Goal: Task Accomplishment & Management: Complete application form

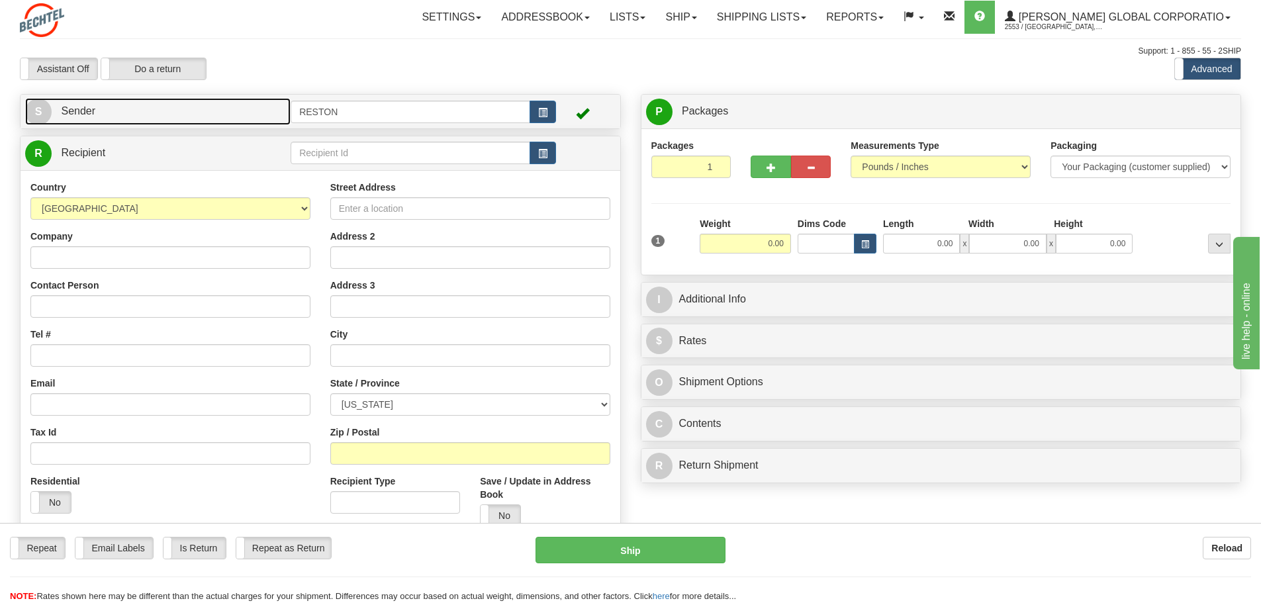
click at [83, 109] on span "Sender" at bounding box center [78, 110] width 34 height 11
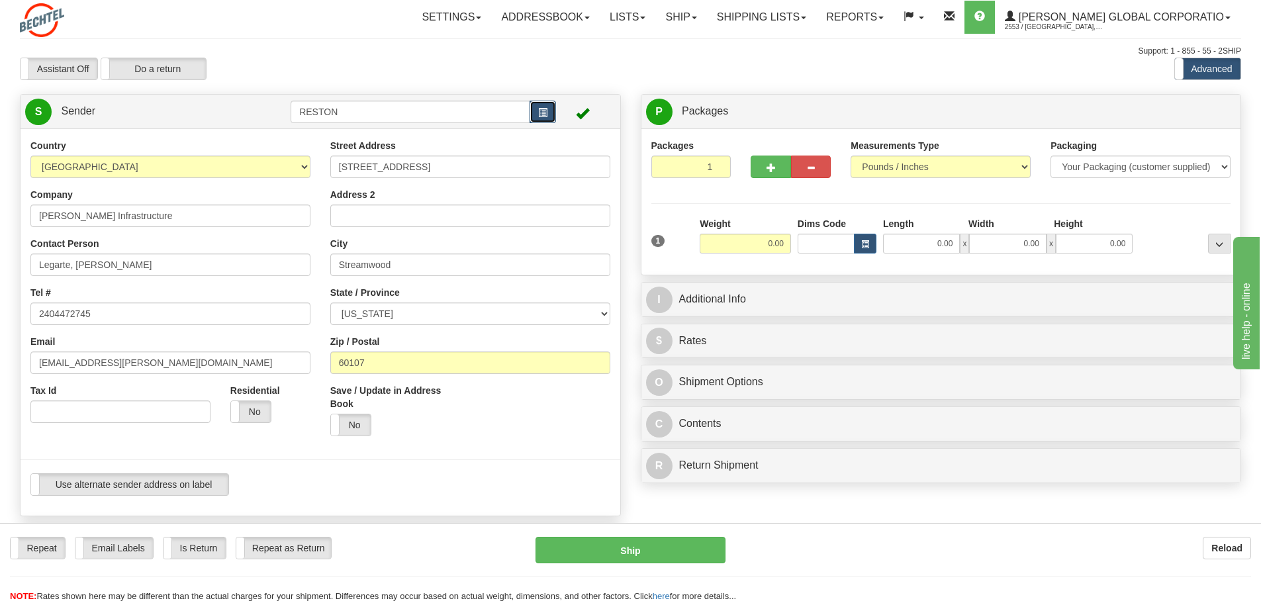
click at [544, 116] on span "button" at bounding box center [542, 113] width 9 height 9
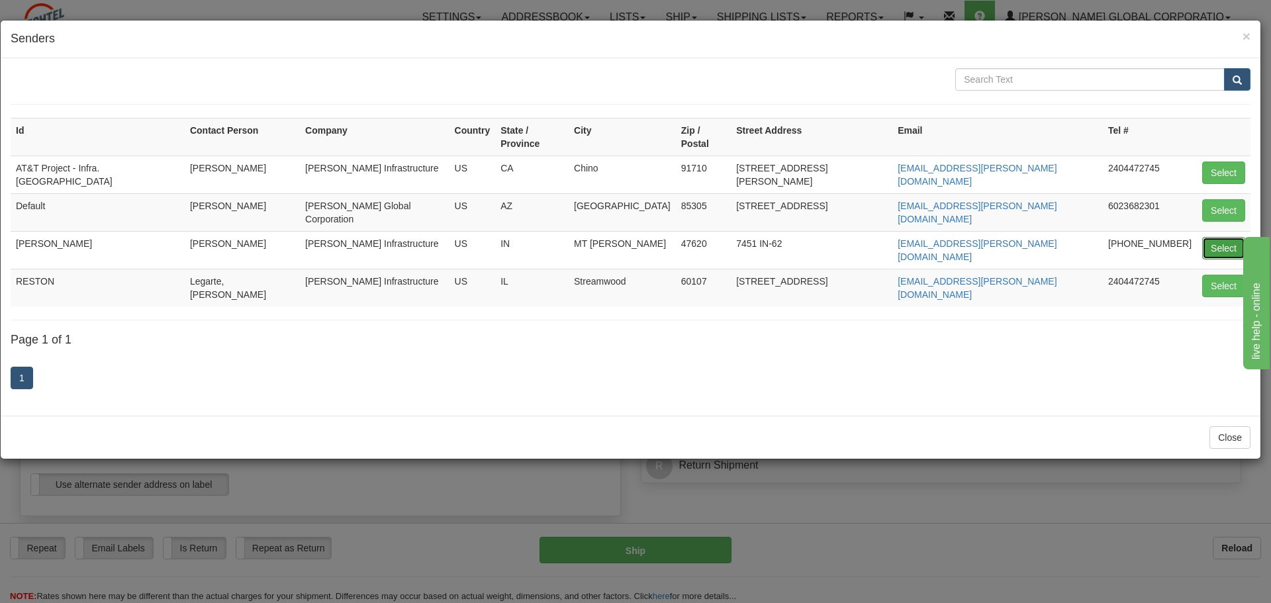
click at [1212, 237] on button "Select" at bounding box center [1223, 248] width 43 height 23
type input "Posey"
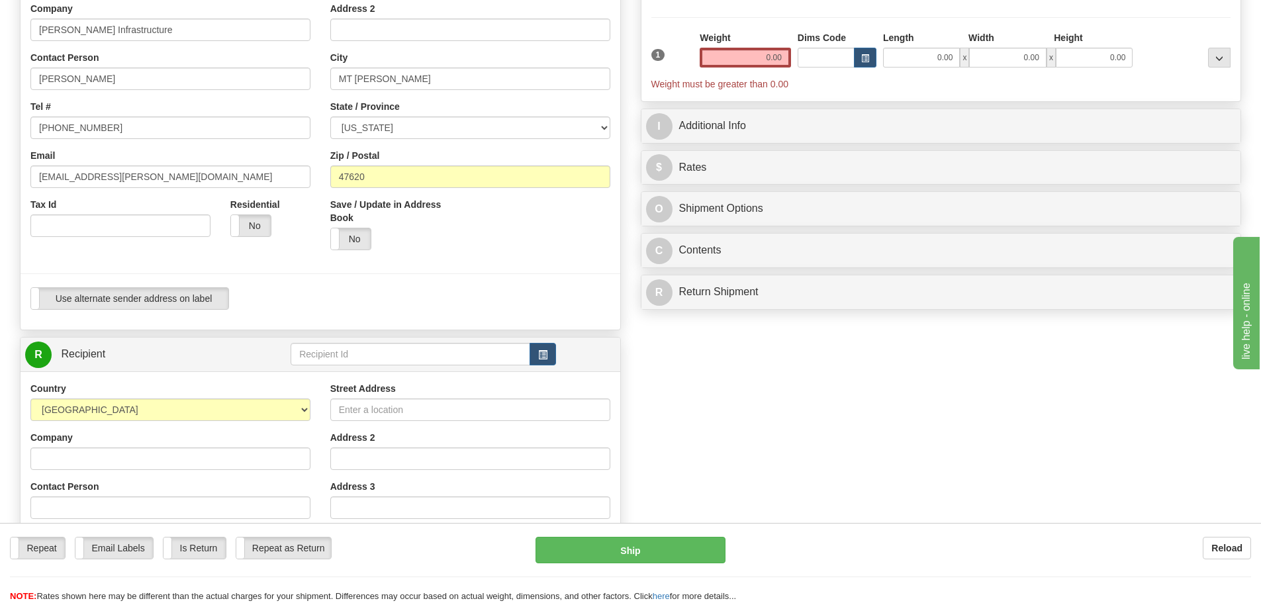
scroll to position [178, 0]
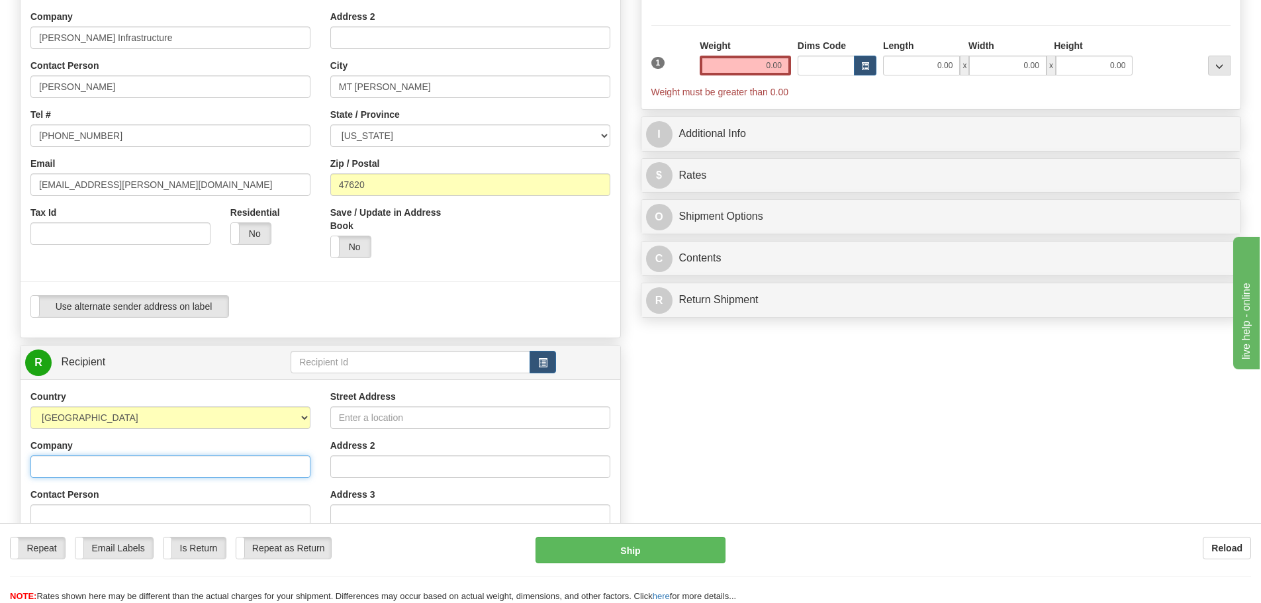
click at [169, 460] on input "Company" at bounding box center [170, 467] width 280 height 23
paste input "Hubbell Power Systems"
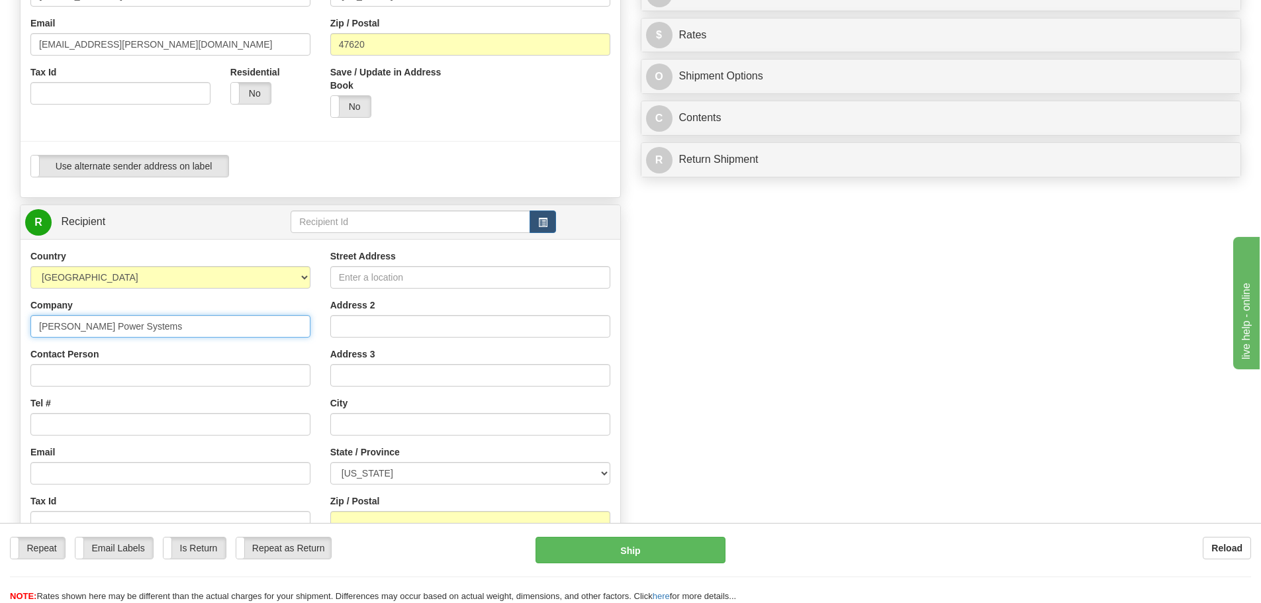
scroll to position [361, 0]
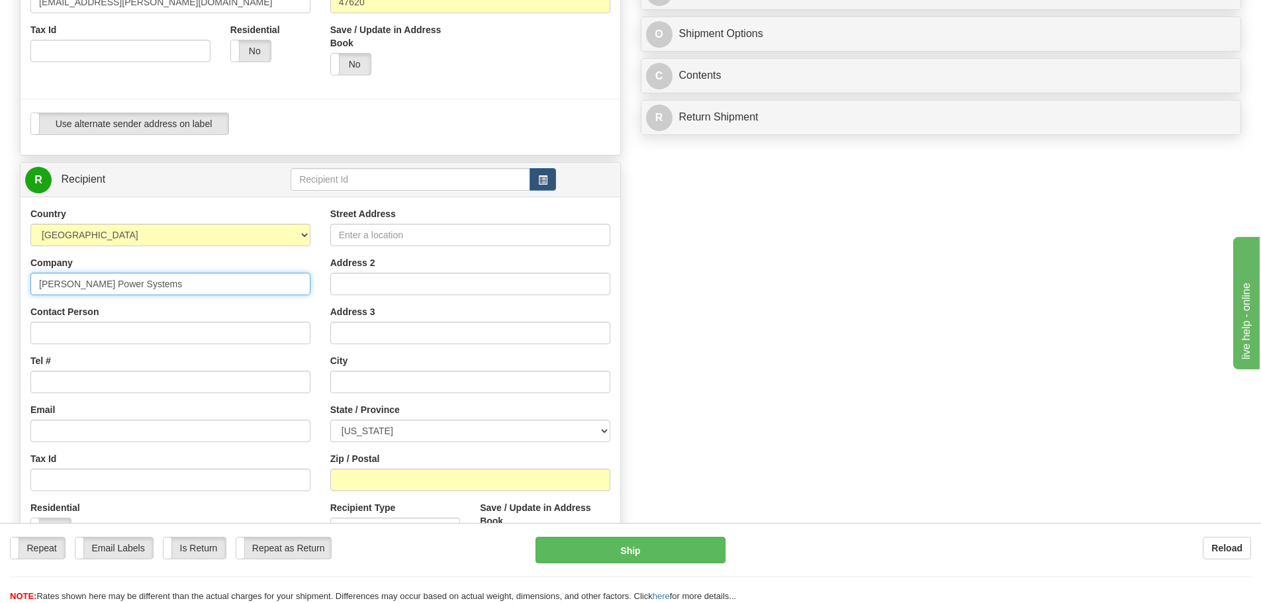
type input "Hubbell Power Systems"
click at [371, 240] on input "Street Address" at bounding box center [470, 235] width 280 height 23
paste input "8711 Wadsworth Rd."
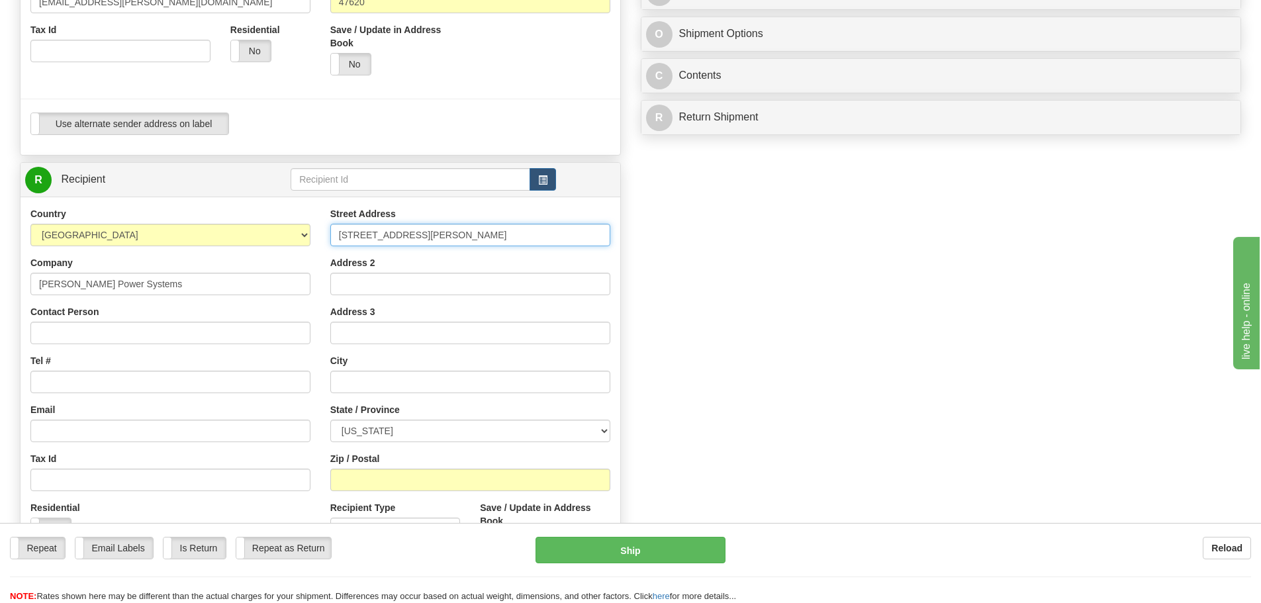
type input "8711 Wadsworth Rd."
click at [365, 293] on input "Address 2" at bounding box center [470, 284] width 280 height 23
paste input "Building 1"
type input "Building 1"
click at [424, 383] on input "text" at bounding box center [470, 382] width 280 height 23
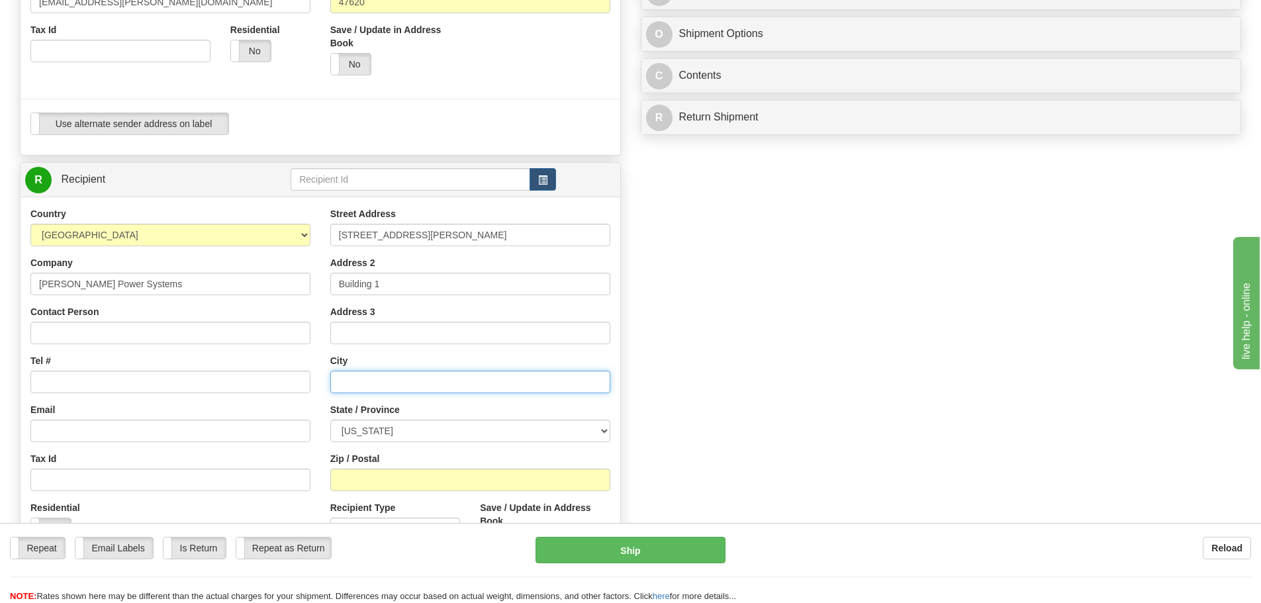
paste input "Wadsworth"
type input "Wadsworth"
click at [445, 433] on select "ALABAMA ALASKA ARIZONA ARKANSAS Armed Forces America Armed Forces Europe Armed …" at bounding box center [470, 431] width 280 height 23
select select "OH"
click at [330, 420] on select "ALABAMA ALASKA ARIZONA ARKANSAS Armed Forces America Armed Forces Europe Armed …" at bounding box center [470, 431] width 280 height 23
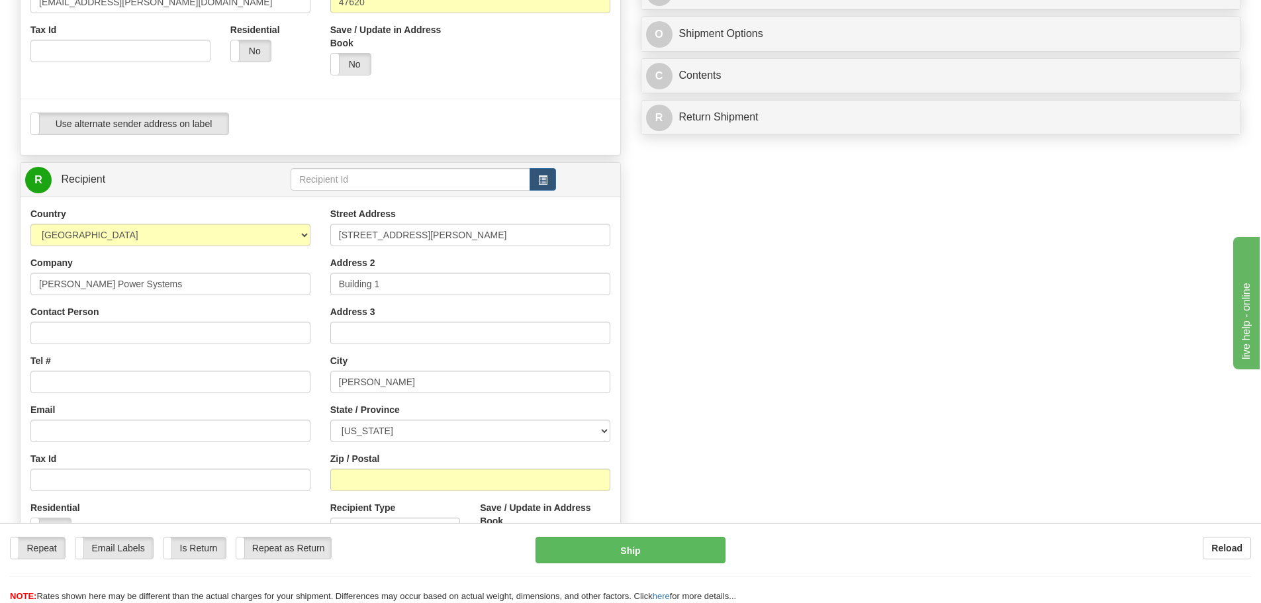
click at [369, 405] on label "State / Province" at bounding box center [365, 409] width 70 height 13
click at [369, 420] on select "ALABAMA ALASKA ARIZONA ARKANSAS Armed Forces America Armed Forces Europe Armed …" at bounding box center [470, 431] width 280 height 23
click at [397, 486] on input "Zip / Postal" at bounding box center [470, 480] width 280 height 23
paste input "44281"
type input "44281"
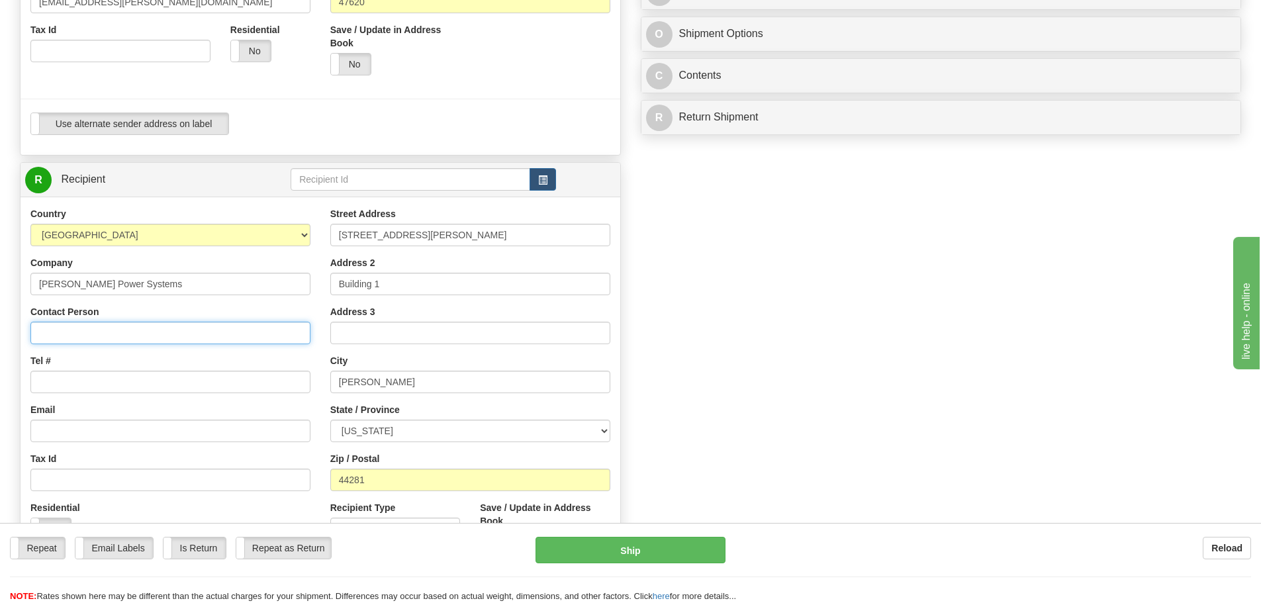
click at [72, 327] on input "Contact Person" at bounding box center [170, 333] width 280 height 23
paste input "Sid Iyer – (330) 335-2462"
drag, startPoint x: 145, startPoint y: 334, endPoint x: 83, endPoint y: 330, distance: 62.4
click at [83, 330] on input "Sid Iyer – (330) 335-2462" at bounding box center [170, 333] width 280 height 23
type input "Sid Iyer"
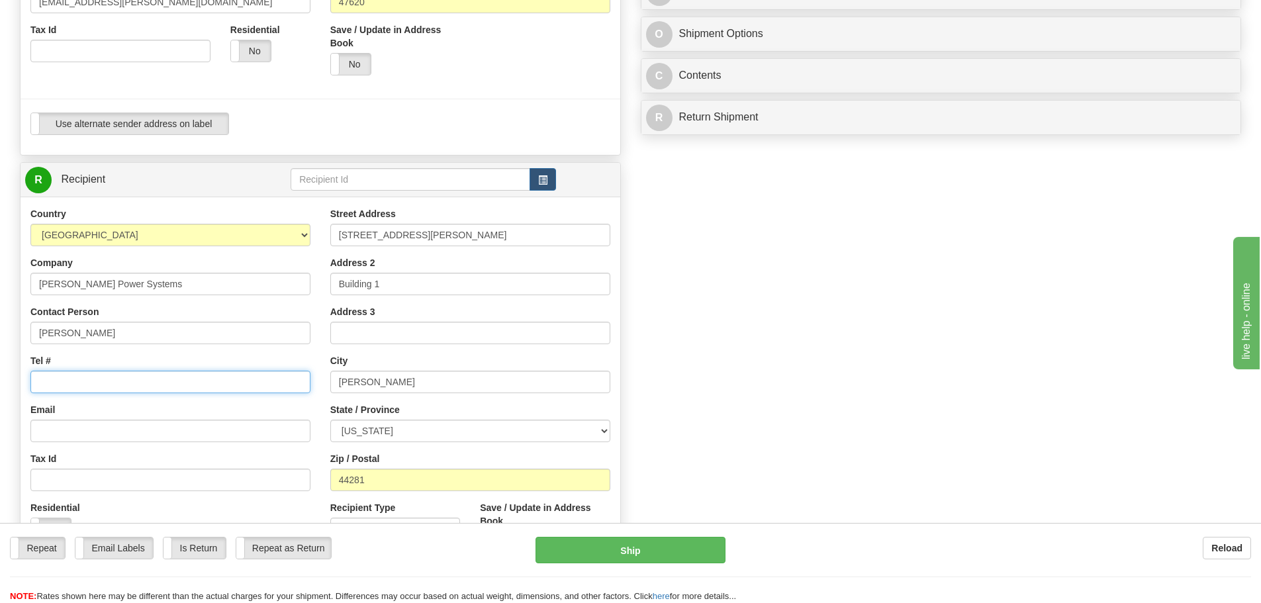
click at [69, 388] on input "Tel #" at bounding box center [170, 382] width 280 height 23
paste input "330) 335-2462"
drag, startPoint x: 58, startPoint y: 385, endPoint x: 74, endPoint y: 373, distance: 19.9
click at [74, 373] on input "330) 335-2462" at bounding box center [170, 382] width 280 height 23
click at [63, 379] on input "330) 335-2462" at bounding box center [170, 382] width 280 height 23
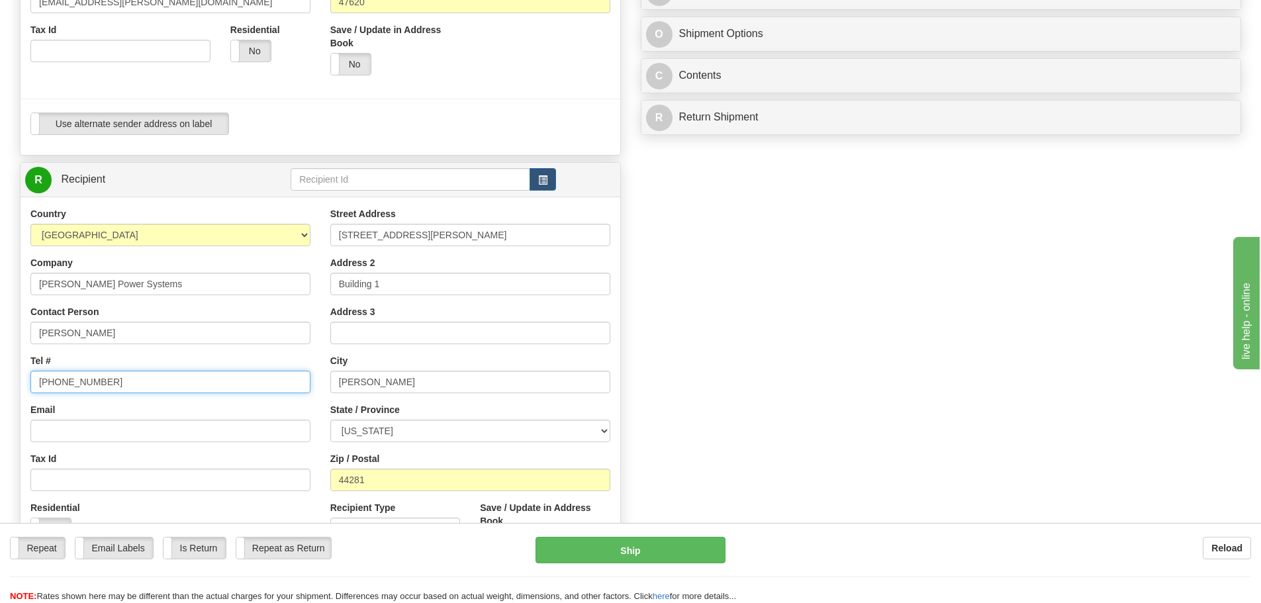
type input "330-335-2462"
click at [921, 365] on div "Create a label for the return Create Pickup Without Label S" at bounding box center [630, 198] width 1241 height 930
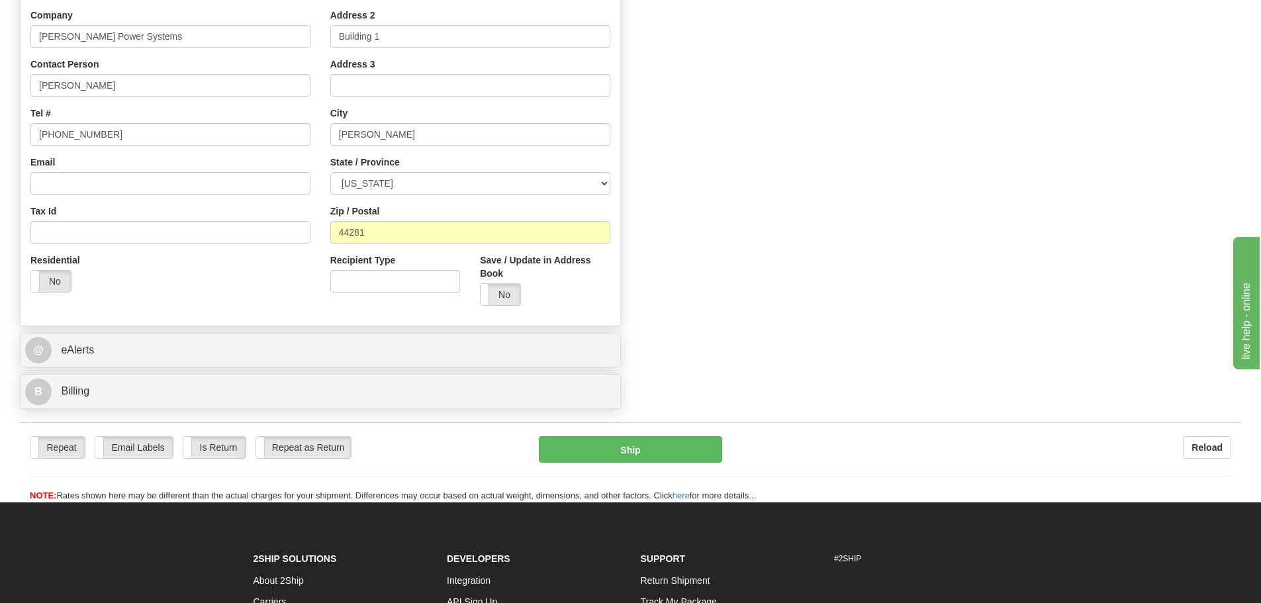
scroll to position [614, 0]
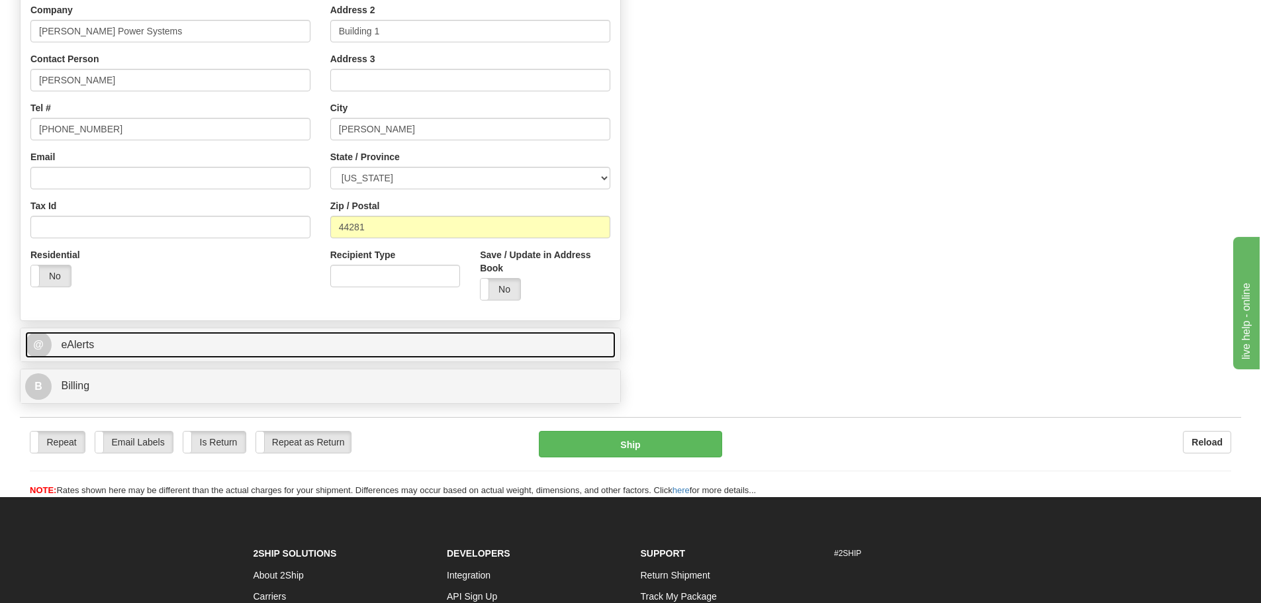
click at [119, 332] on link "@ eAlerts" at bounding box center [320, 345] width 591 height 27
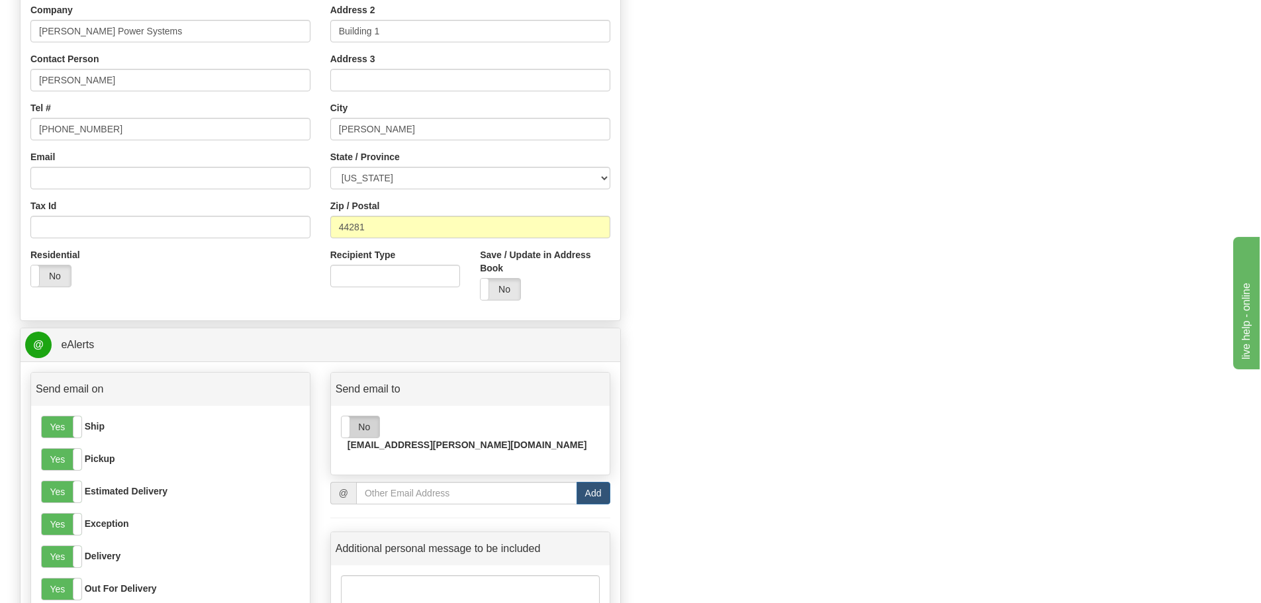
click at [371, 429] on label "No" at bounding box center [361, 426] width 38 height 21
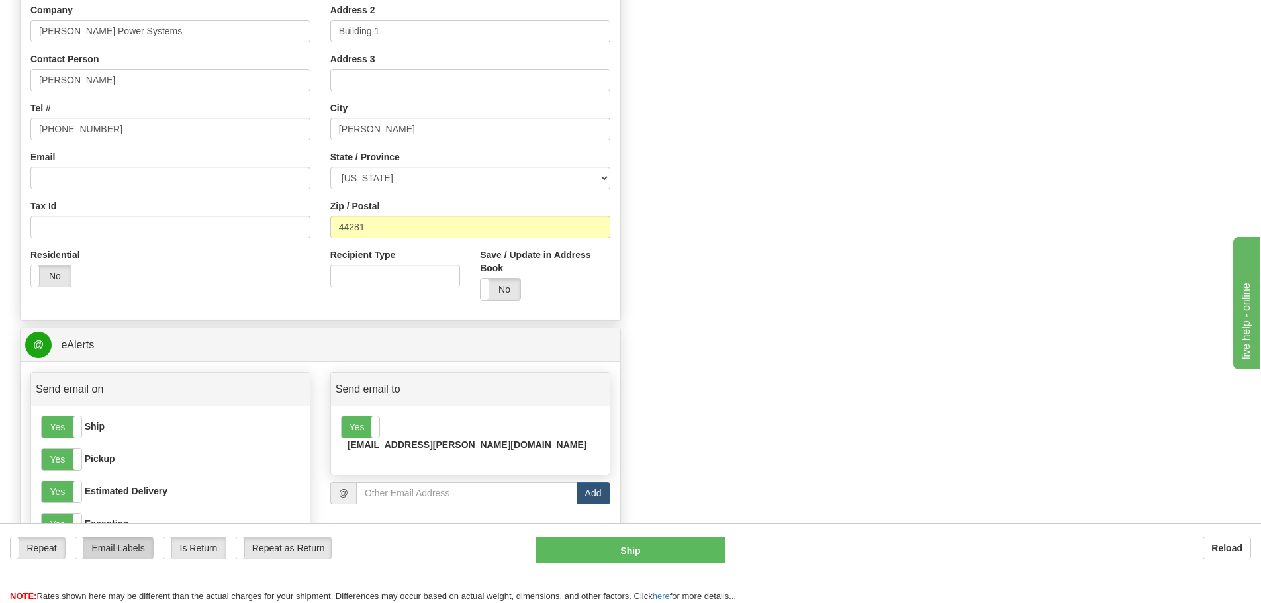
click at [113, 555] on label "Email Labels" at bounding box center [113, 548] width 77 height 21
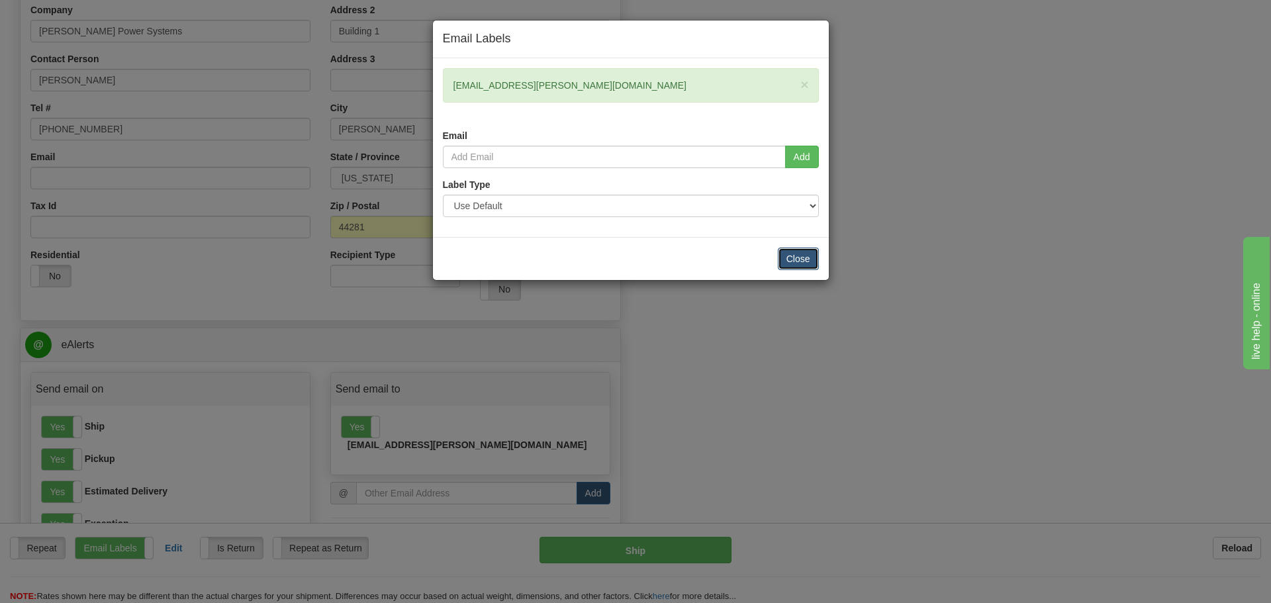
click at [809, 264] on button "Close" at bounding box center [798, 259] width 41 height 23
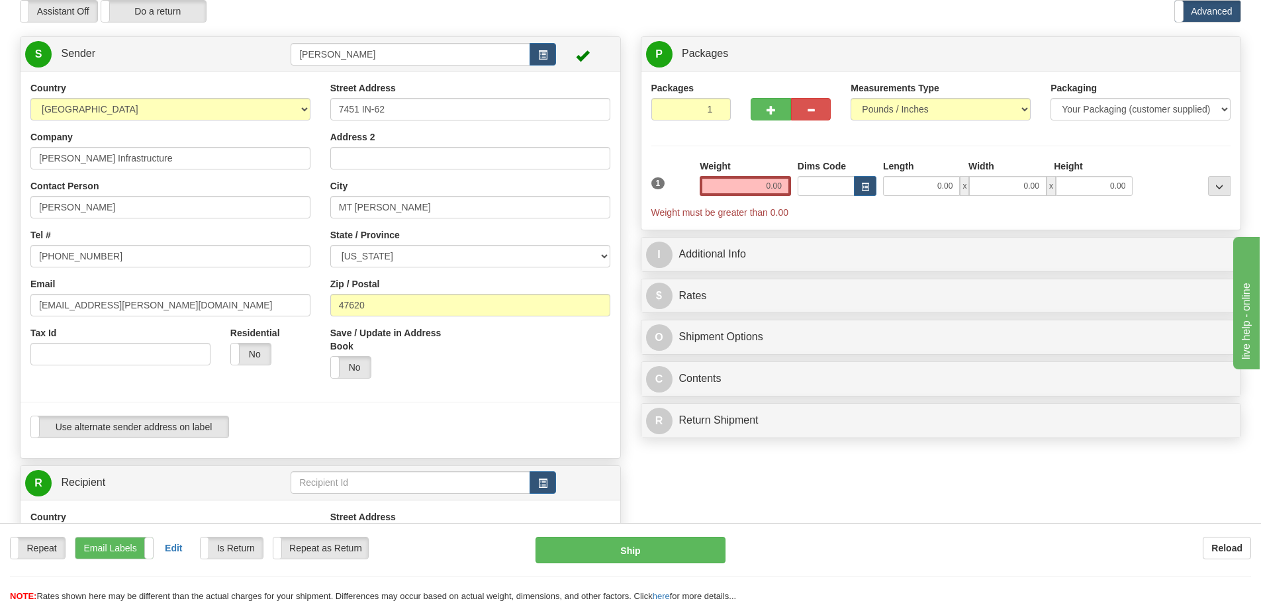
scroll to position [0, 0]
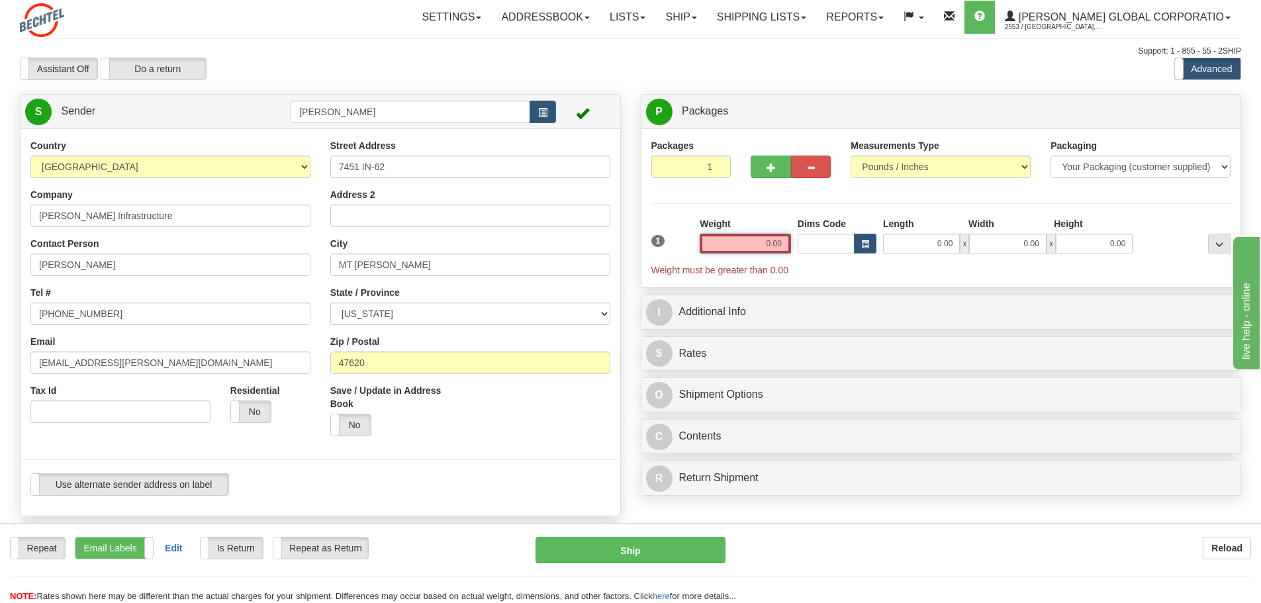
click at [747, 238] on input "0.00" at bounding box center [745, 244] width 91 height 20
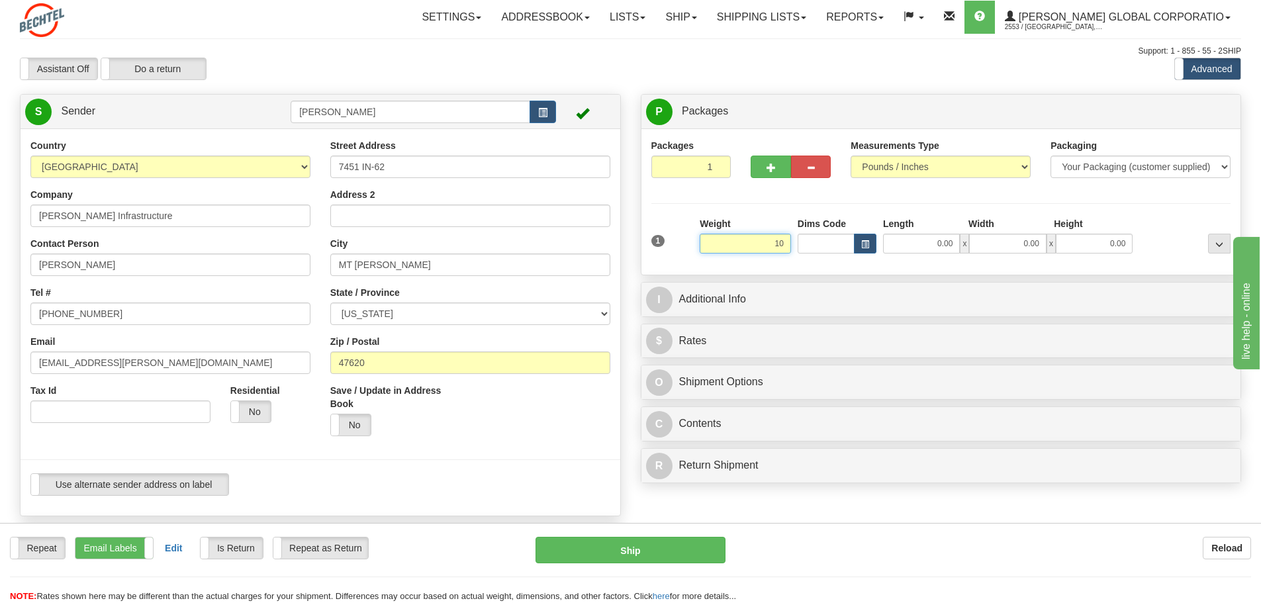
type input "10.00"
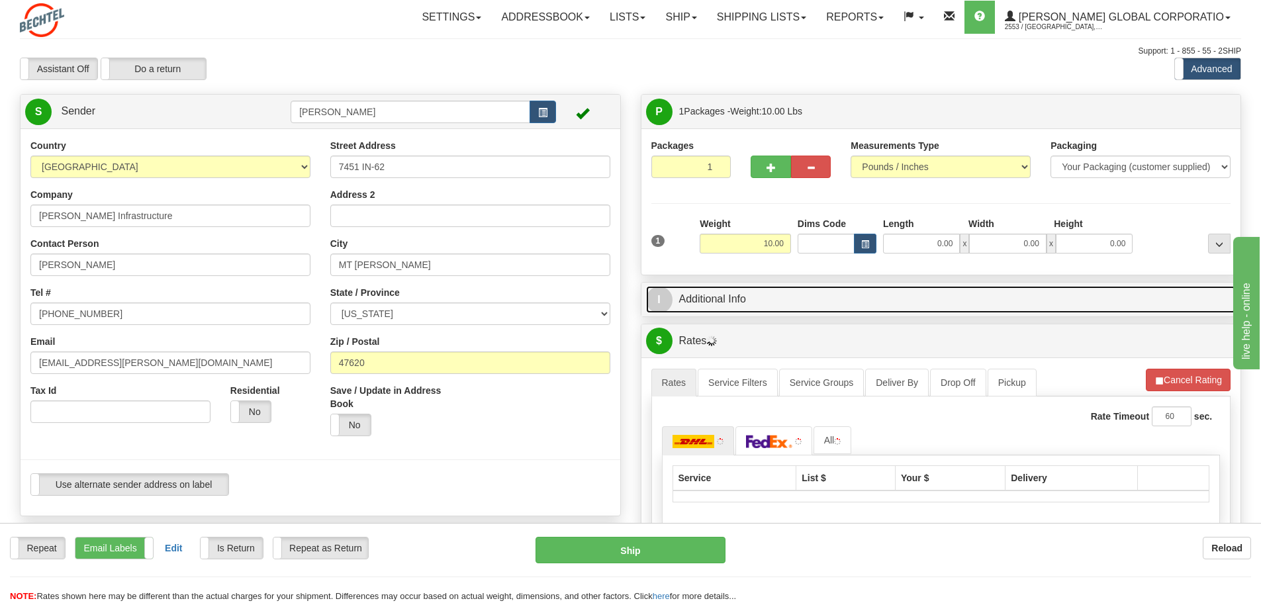
click at [708, 301] on link "I Additional Info" at bounding box center [941, 299] width 591 height 27
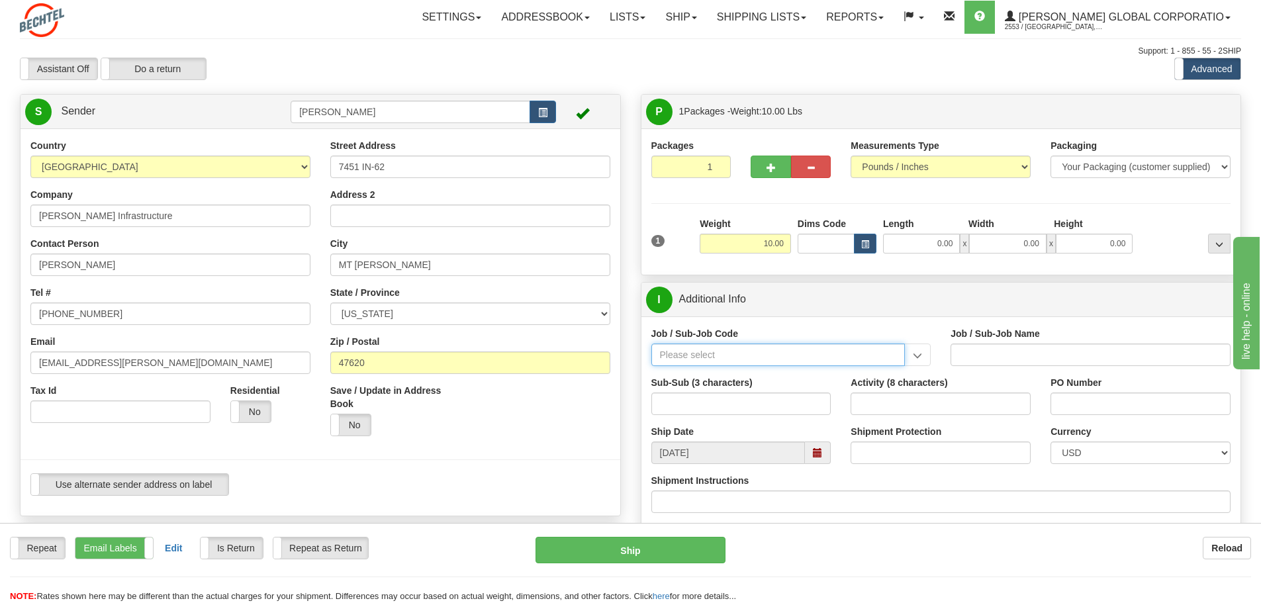
click at [728, 348] on input "Job / Sub-Job Code" at bounding box center [778, 355] width 254 height 23
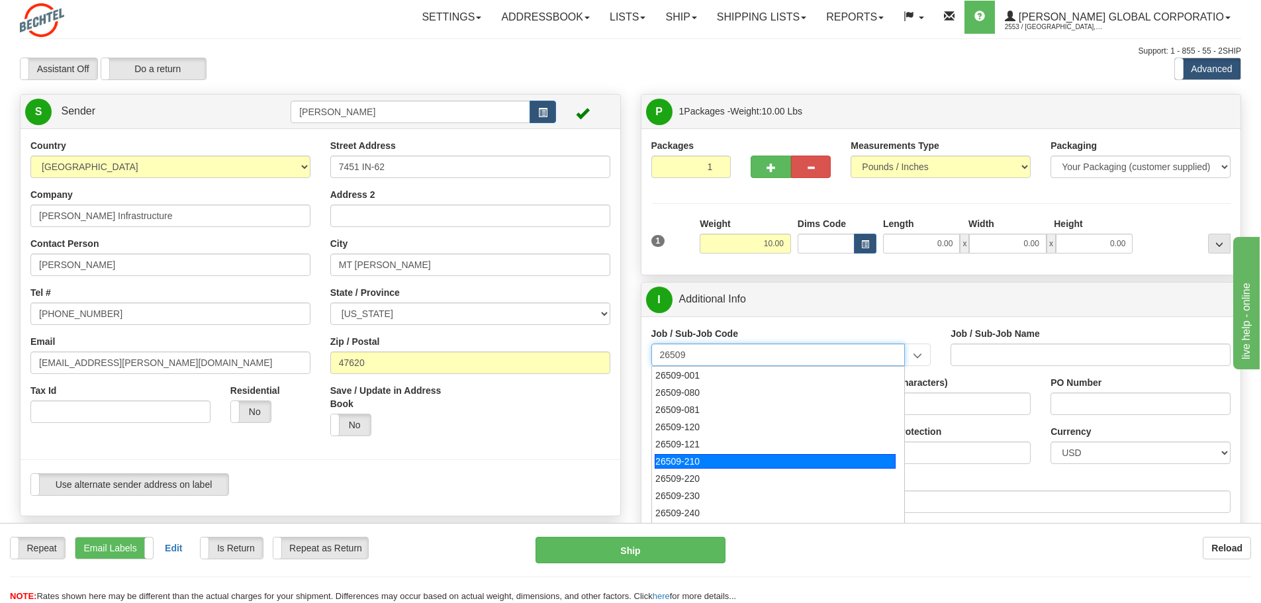
click at [708, 458] on div "26509-210" at bounding box center [775, 461] width 241 height 15
type input "26509-210"
type input "POSEY SOLAR PROJECT - FIELD NON-MANUAL"
type input "26509-210"
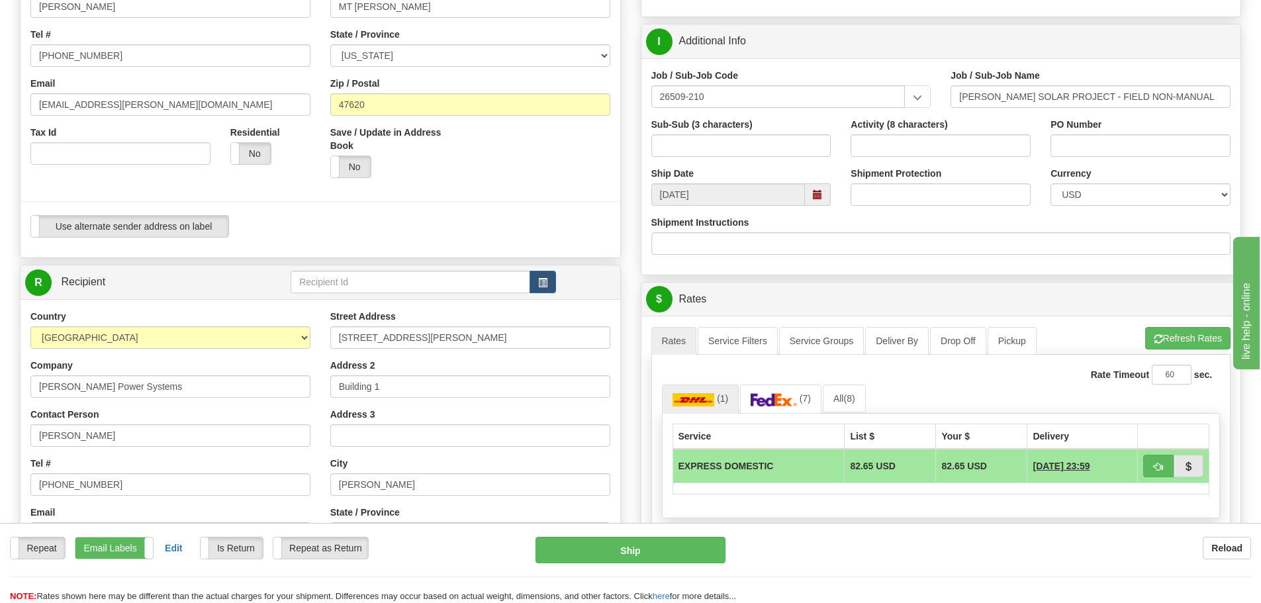
scroll to position [381, 0]
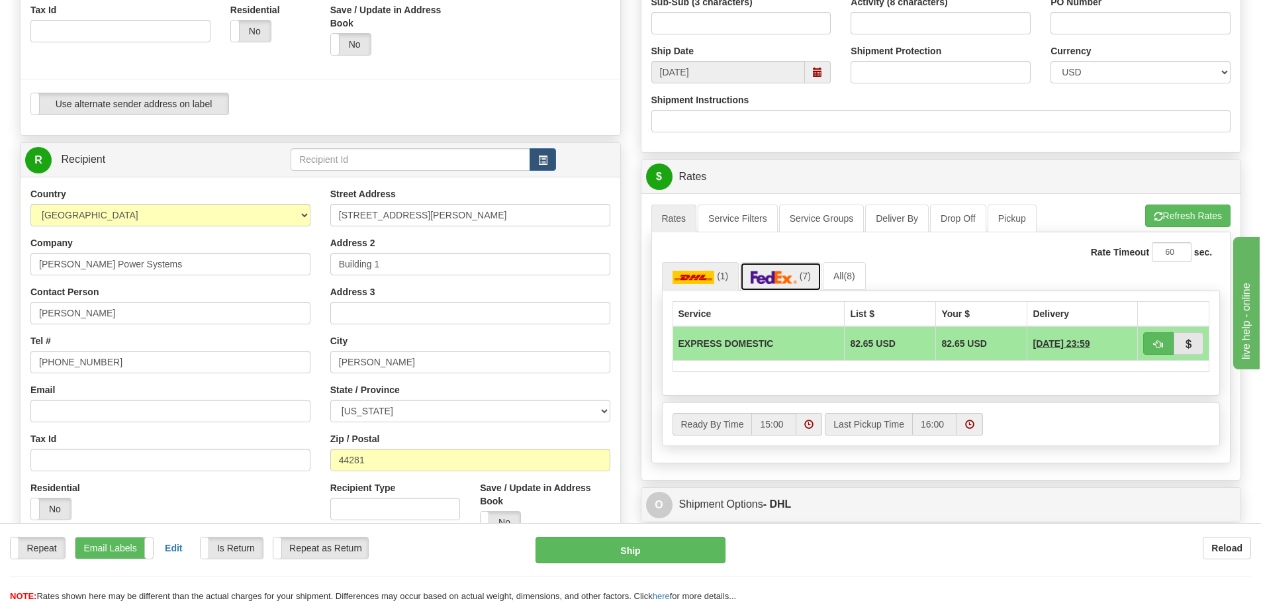
click at [784, 279] on img at bounding box center [774, 277] width 46 height 13
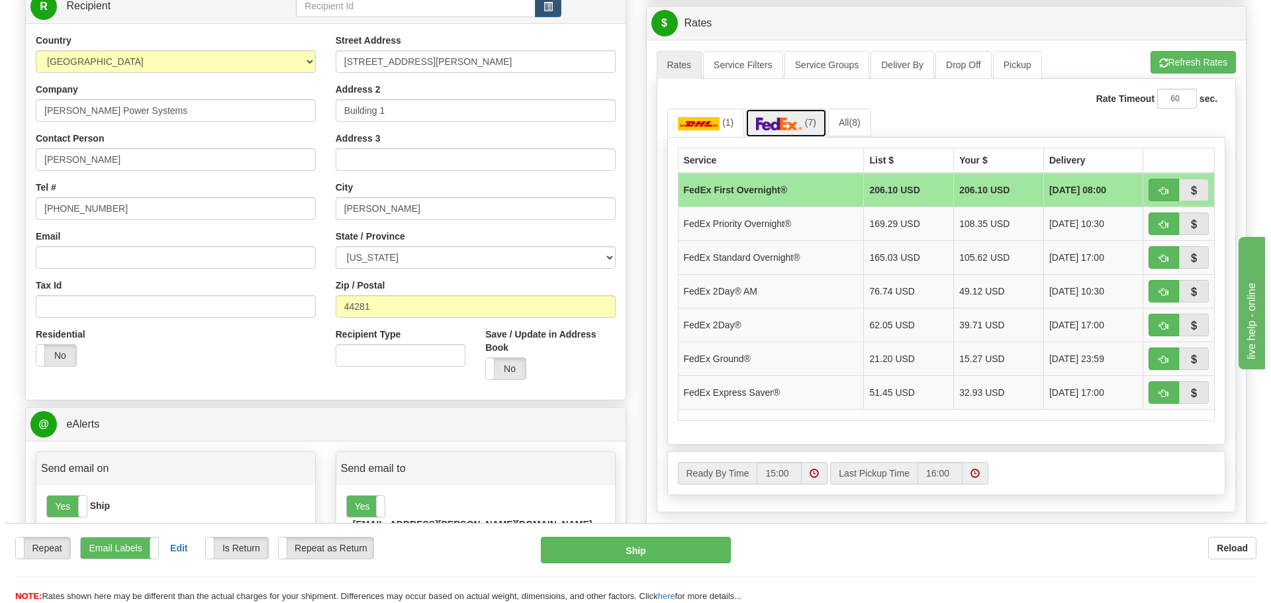
scroll to position [538, 0]
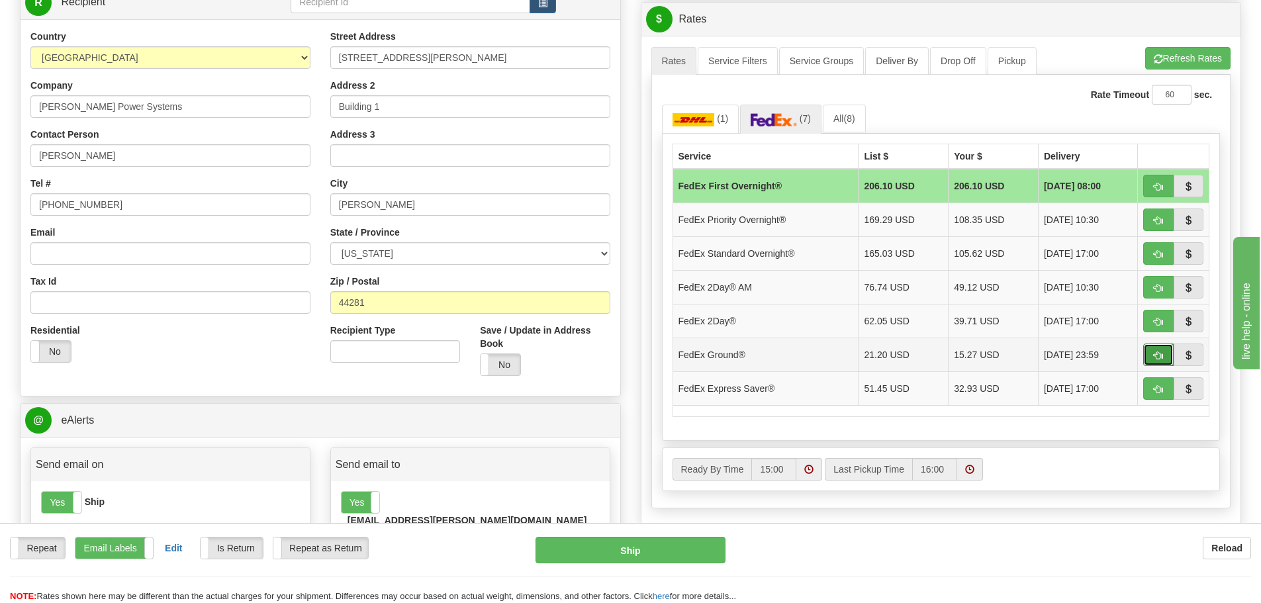
click at [1158, 358] on span "button" at bounding box center [1158, 356] width 9 height 9
type input "92"
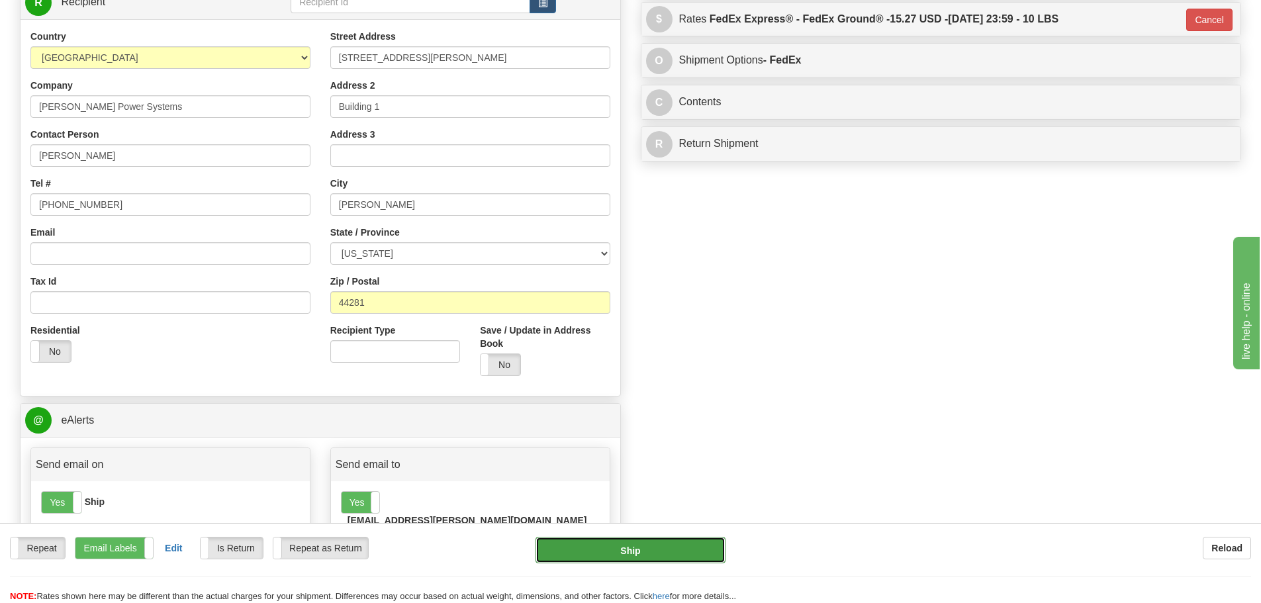
click at [668, 554] on button "Ship" at bounding box center [631, 550] width 190 height 26
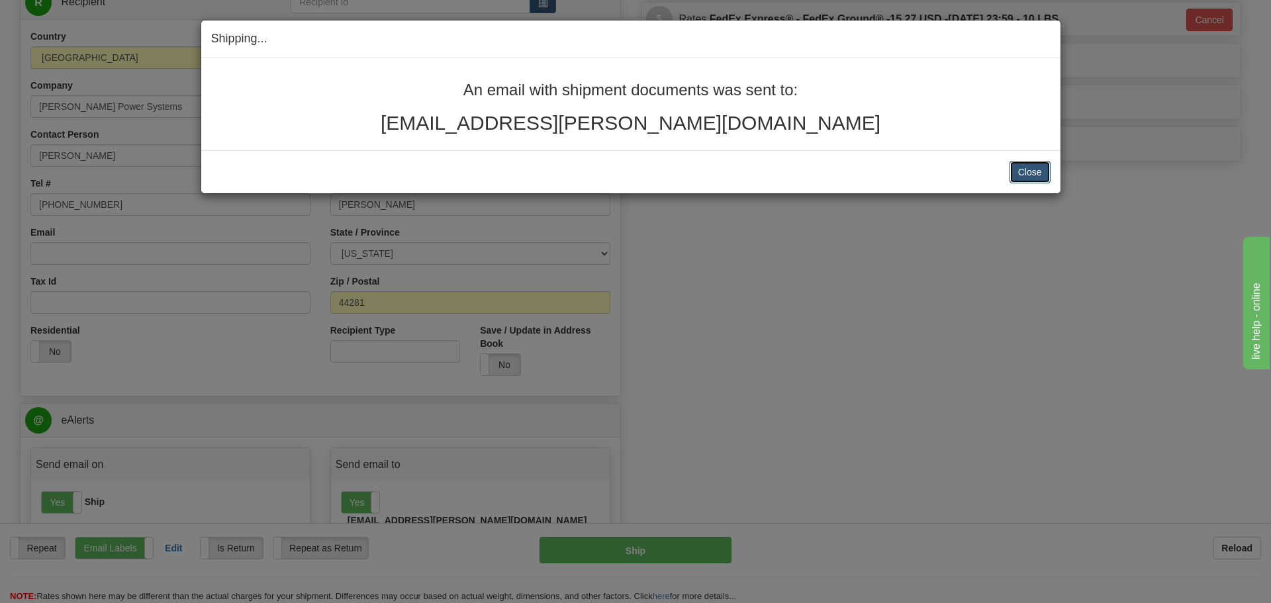
click at [1025, 177] on button "Close" at bounding box center [1030, 172] width 41 height 23
